Goal: Task Accomplishment & Management: Manage account settings

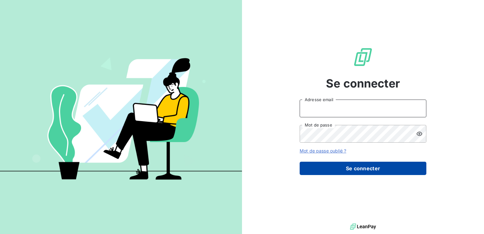
type input "[EMAIL_ADDRESS][DOMAIN_NAME]"
click at [345, 165] on button "Se connecter" at bounding box center [363, 168] width 127 height 13
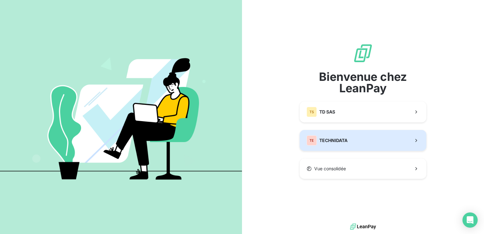
click at [337, 143] on span "TECHNIDATA" at bounding box center [334, 140] width 28 height 6
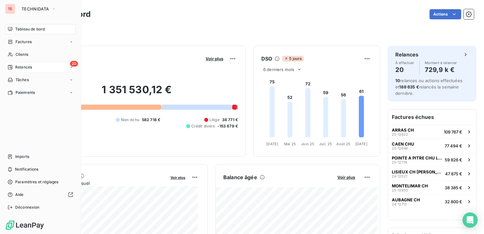
click at [30, 69] on span "Relances" at bounding box center [23, 67] width 17 height 6
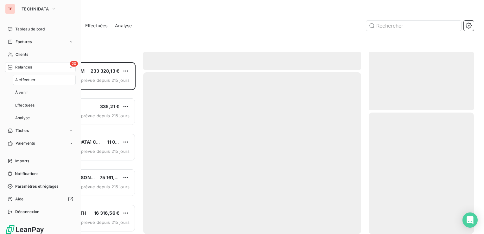
scroll to position [167, 100]
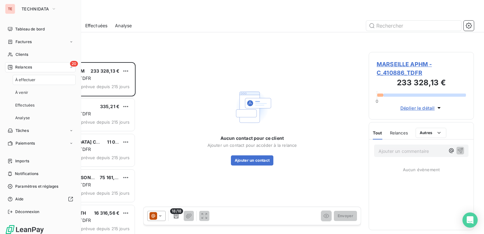
click at [42, 66] on div "20 Relances" at bounding box center [40, 67] width 71 height 10
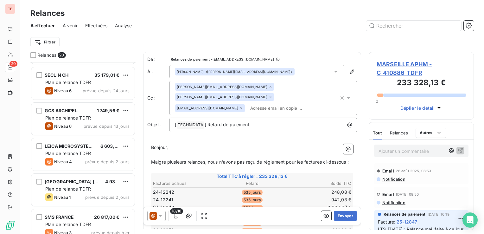
scroll to position [538, 0]
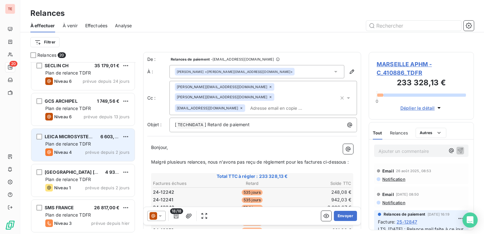
click at [76, 155] on div "Niveau 4 prévue depuis 2 jours" at bounding box center [87, 152] width 84 height 8
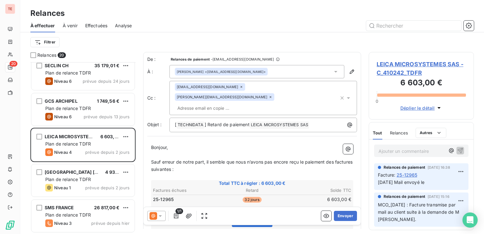
click at [420, 183] on span "[DATE] Mail envoyé le" at bounding box center [401, 181] width 47 height 5
click at [425, 184] on span "[DATE] Mail envoyé le" at bounding box center [401, 181] width 47 height 5
click at [420, 184] on span "[DATE] Mail envoyé le" at bounding box center [401, 181] width 47 height 5
click at [344, 214] on button "Envoyer" at bounding box center [345, 216] width 23 height 10
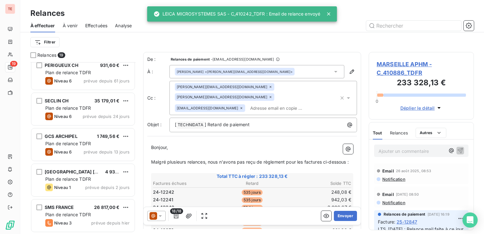
scroll to position [503, 0]
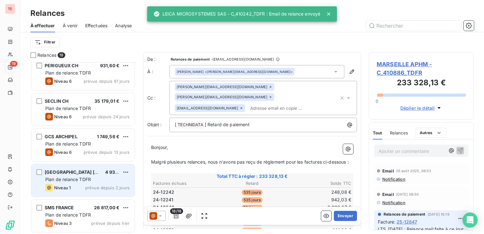
click at [81, 191] on div "[GEOGRAPHIC_DATA] CH BRETAGNE SUD 4 935,00 € Plan de relance TDFR Niveau 1 prév…" at bounding box center [82, 180] width 103 height 32
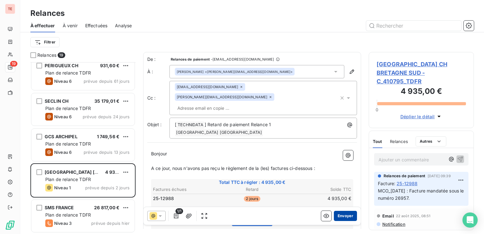
click at [341, 219] on button "Envoyer" at bounding box center [345, 216] width 23 height 10
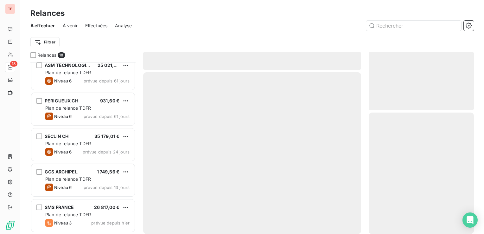
scroll to position [467, 0]
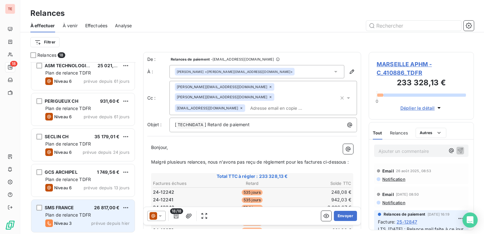
click at [81, 209] on div "SMS FRANCE 26 817,00 €" at bounding box center [87, 208] width 84 height 6
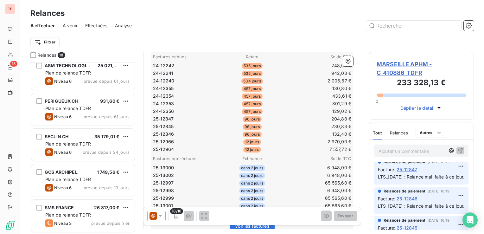
scroll to position [63, 0]
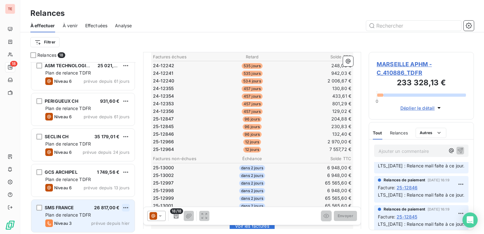
click at [122, 204] on html "TE 18 Relances À effectuer À venir Effectuées Analyse Filtrer Relances 18 POINT…" at bounding box center [242, 117] width 484 height 234
click at [107, 192] on div "Passer cette action" at bounding box center [98, 195] width 57 height 10
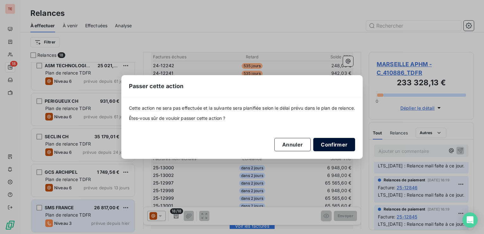
click at [328, 149] on button "Confirmer" at bounding box center [335, 144] width 42 height 13
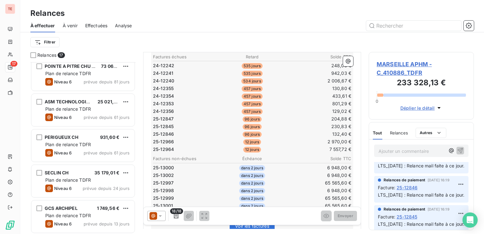
scroll to position [432, 0]
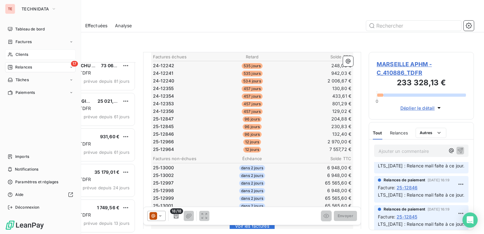
click at [16, 54] on span "Clients" at bounding box center [22, 55] width 13 height 6
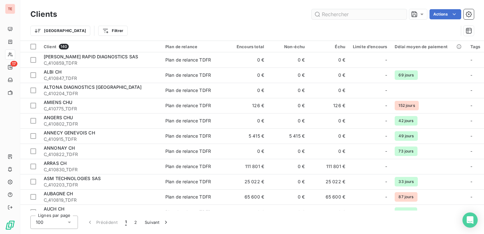
drag, startPoint x: 352, startPoint y: 13, endPoint x: 356, endPoint y: 18, distance: 5.8
click at [356, 14] on input "text" at bounding box center [359, 14] width 95 height 10
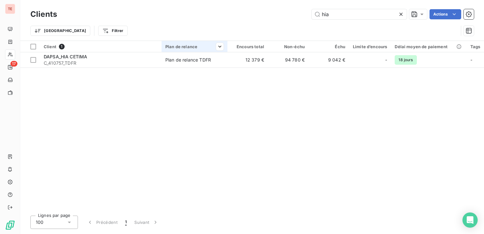
type input "hia"
click at [219, 52] on div at bounding box center [195, 52] width 66 height 0
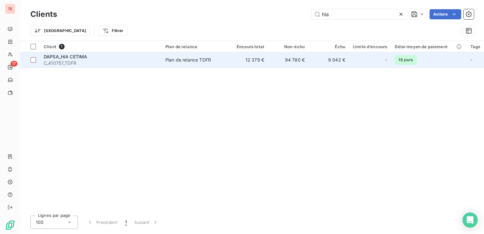
click at [203, 59] on div "Plan de relance TDFR" at bounding box center [188, 60] width 46 height 6
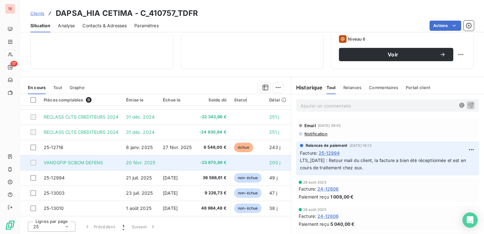
scroll to position [100, 0]
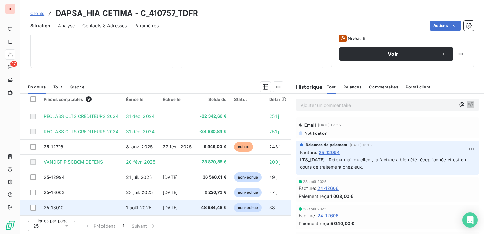
click at [155, 200] on td "1 août 2025" at bounding box center [140, 207] width 37 height 15
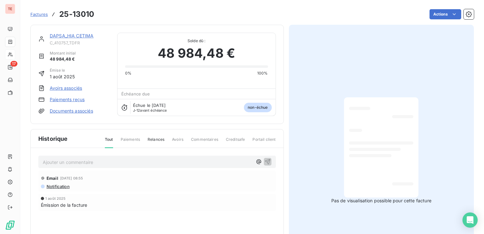
click at [90, 160] on p "Ajouter un commentaire ﻿" at bounding box center [148, 162] width 210 height 8
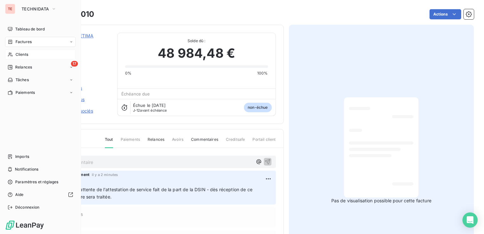
click at [27, 43] on span "Factures" at bounding box center [24, 42] width 16 height 6
click at [26, 54] on span "Factures" at bounding box center [23, 55] width 16 height 6
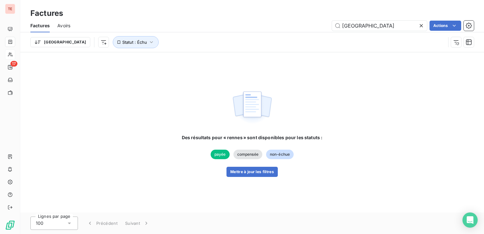
click at [421, 24] on icon at bounding box center [421, 26] width 6 height 6
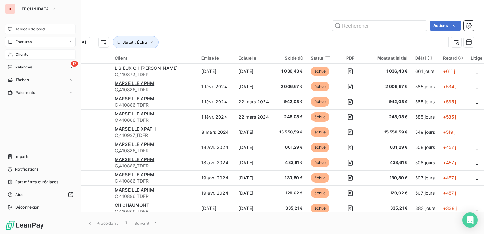
click at [19, 29] on span "Tableau de bord" at bounding box center [29, 29] width 29 height 6
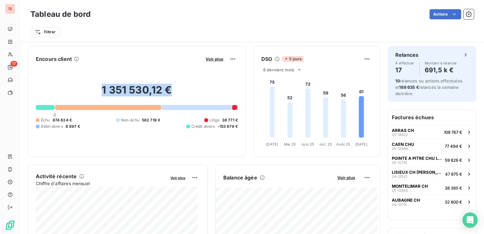
drag, startPoint x: 100, startPoint y: 88, endPoint x: 176, endPoint y: 88, distance: 76.1
click at [176, 88] on h2 "1 351 530,12 €" at bounding box center [137, 93] width 202 height 19
click at [101, 88] on h2 "1 351 530,12 €" at bounding box center [137, 92] width 202 height 19
drag, startPoint x: 100, startPoint y: 91, endPoint x: 168, endPoint y: 92, distance: 67.8
click at [168, 92] on h2 "1 351 530,12 €" at bounding box center [137, 92] width 202 height 19
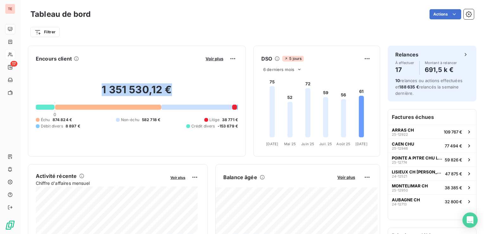
drag, startPoint x: 168, startPoint y: 92, endPoint x: 174, endPoint y: 91, distance: 6.0
click at [174, 91] on h2 "1 351 530,12 €" at bounding box center [137, 92] width 202 height 19
click at [167, 91] on h2 "1 351 530,12 €" at bounding box center [137, 92] width 202 height 19
drag, startPoint x: 158, startPoint y: 90, endPoint x: 102, endPoint y: 87, distance: 55.8
click at [102, 87] on h2 "1 351 530,12 €" at bounding box center [137, 92] width 202 height 19
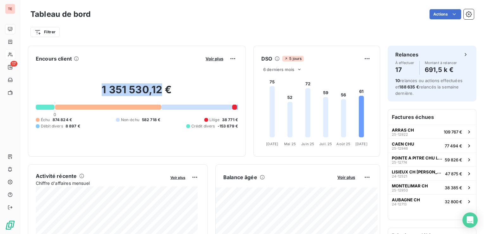
click at [102, 87] on h2 "1 351 530,12 €" at bounding box center [137, 92] width 202 height 19
click at [99, 88] on h2 "1 351 530,12 €" at bounding box center [137, 92] width 202 height 19
drag, startPoint x: 101, startPoint y: 87, endPoint x: 191, endPoint y: 94, distance: 90.2
click at [191, 94] on h2 "1 351 530,12 €" at bounding box center [137, 92] width 202 height 19
click at [146, 117] on span "582 718 €" at bounding box center [151, 120] width 18 height 6
